Goal: Task Accomplishment & Management: Manage account settings

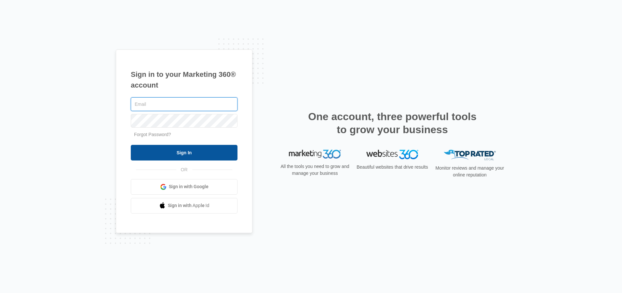
type input "[EMAIL_ADDRESS][DOMAIN_NAME]"
click at [182, 154] on input "Sign In" at bounding box center [184, 153] width 107 height 16
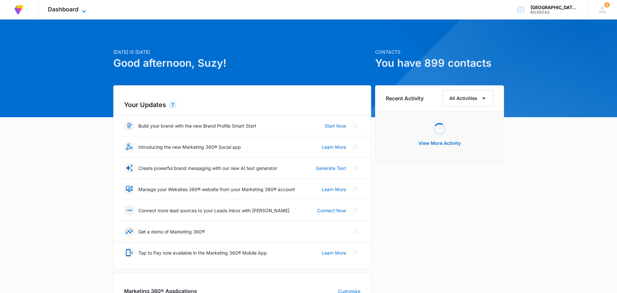
click at [83, 7] on icon at bounding box center [84, 11] width 8 height 8
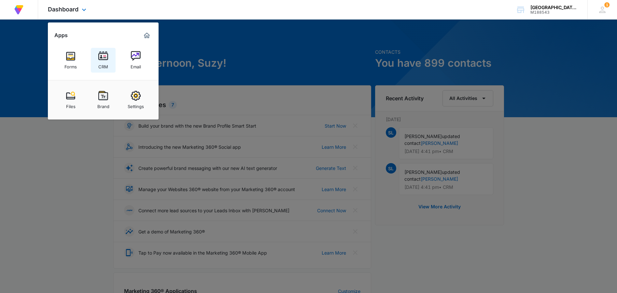
click at [110, 60] on link "CRM" at bounding box center [103, 60] width 25 height 25
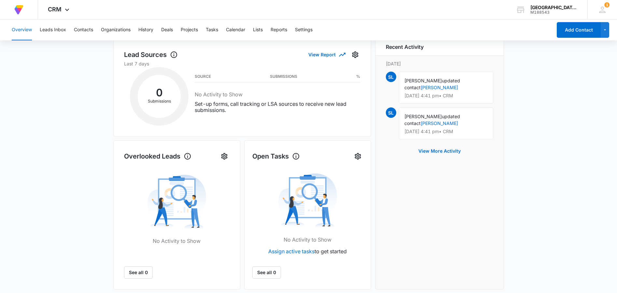
scroll to position [226, 0]
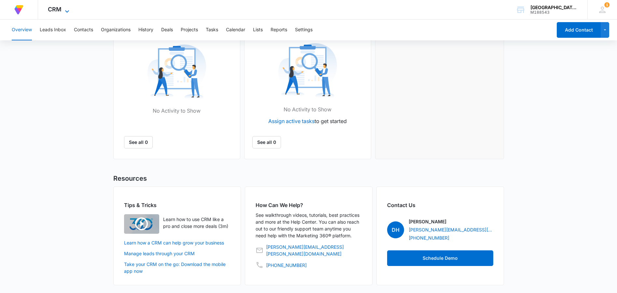
click at [66, 11] on icon at bounding box center [67, 11] width 8 height 8
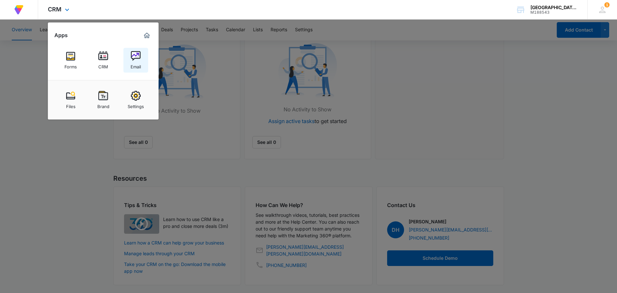
click at [130, 64] on link "Email" at bounding box center [135, 60] width 25 height 25
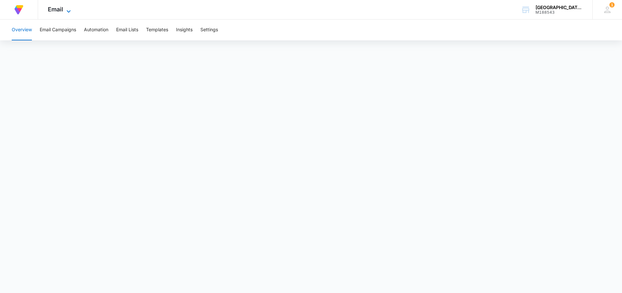
click at [70, 11] on icon at bounding box center [69, 11] width 4 height 2
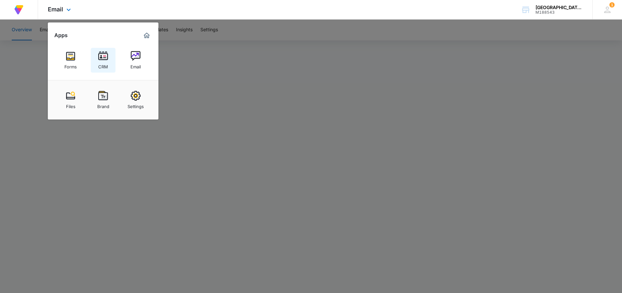
click at [111, 66] on link "CRM" at bounding box center [103, 60] width 25 height 25
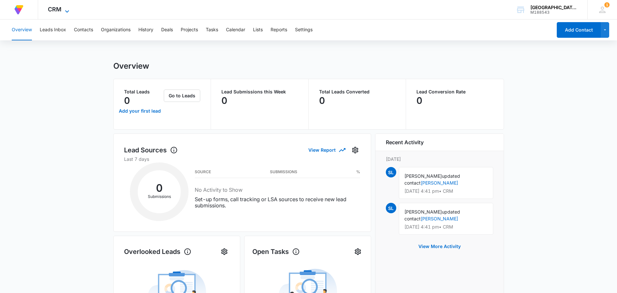
click at [68, 7] on icon at bounding box center [67, 11] width 8 height 8
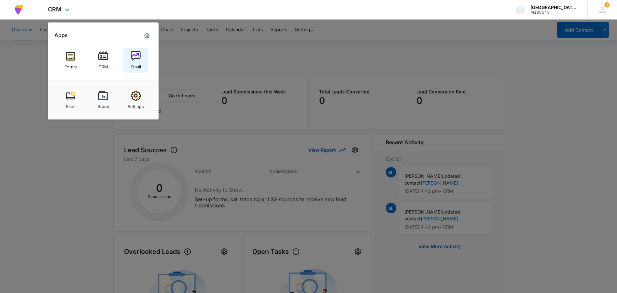
click at [135, 60] on img at bounding box center [136, 56] width 10 height 10
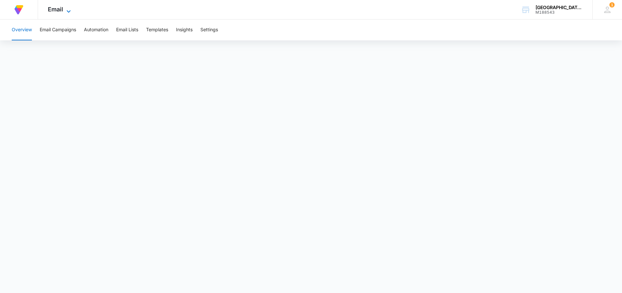
click at [68, 8] on icon at bounding box center [69, 11] width 8 height 8
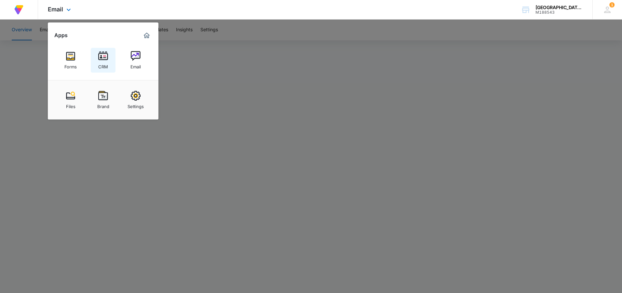
click at [100, 58] on img at bounding box center [103, 56] width 10 height 10
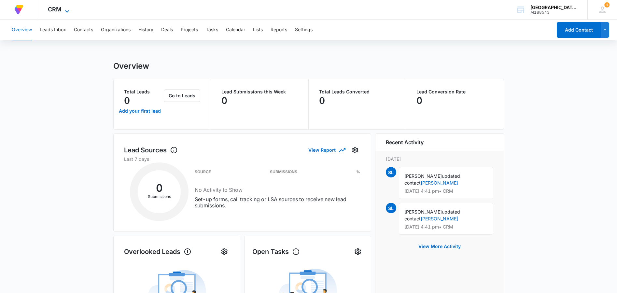
click at [68, 11] on icon at bounding box center [67, 11] width 8 height 8
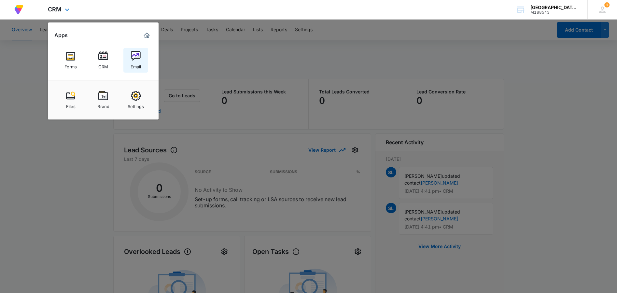
click at [135, 66] on div "Email" at bounding box center [136, 65] width 10 height 8
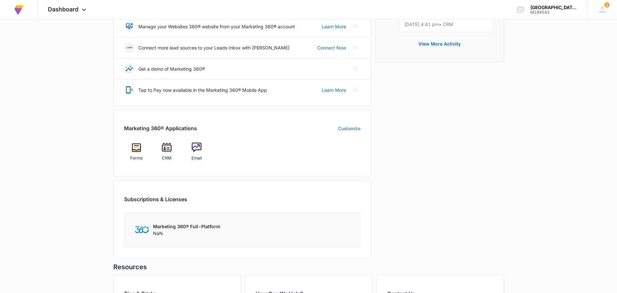
scroll to position [252, 0]
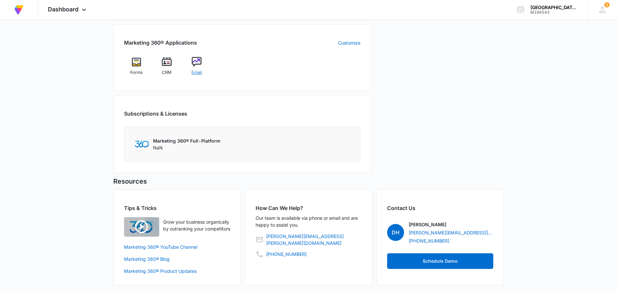
click at [199, 57] on img at bounding box center [197, 62] width 10 height 10
